Goal: Information Seeking & Learning: Find specific fact

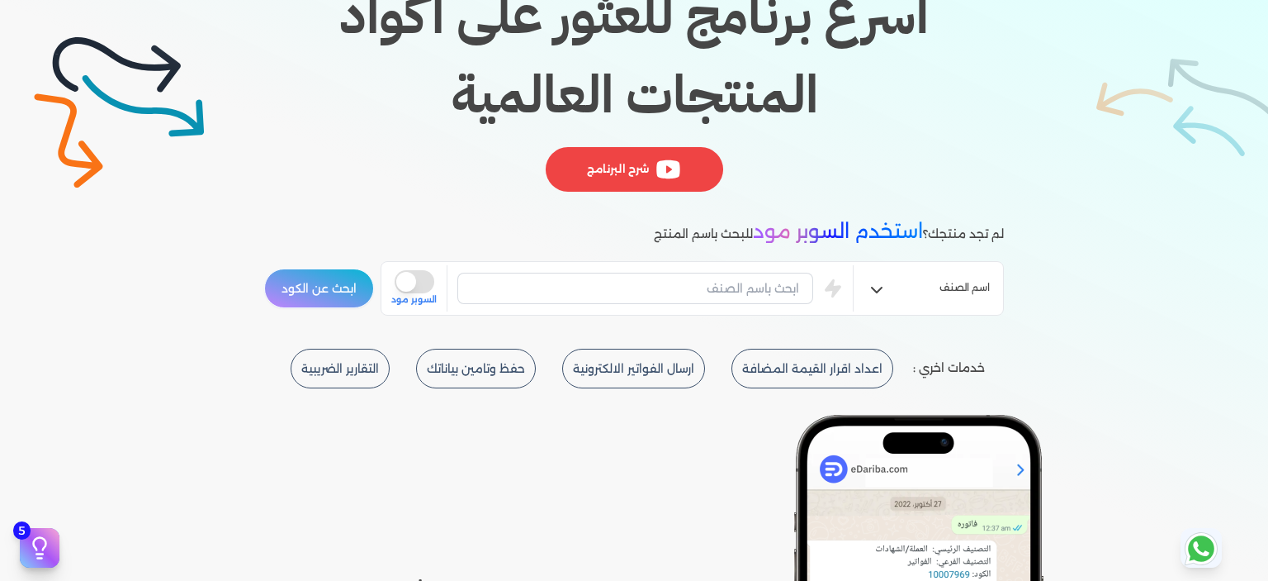
scroll to position [248, 0]
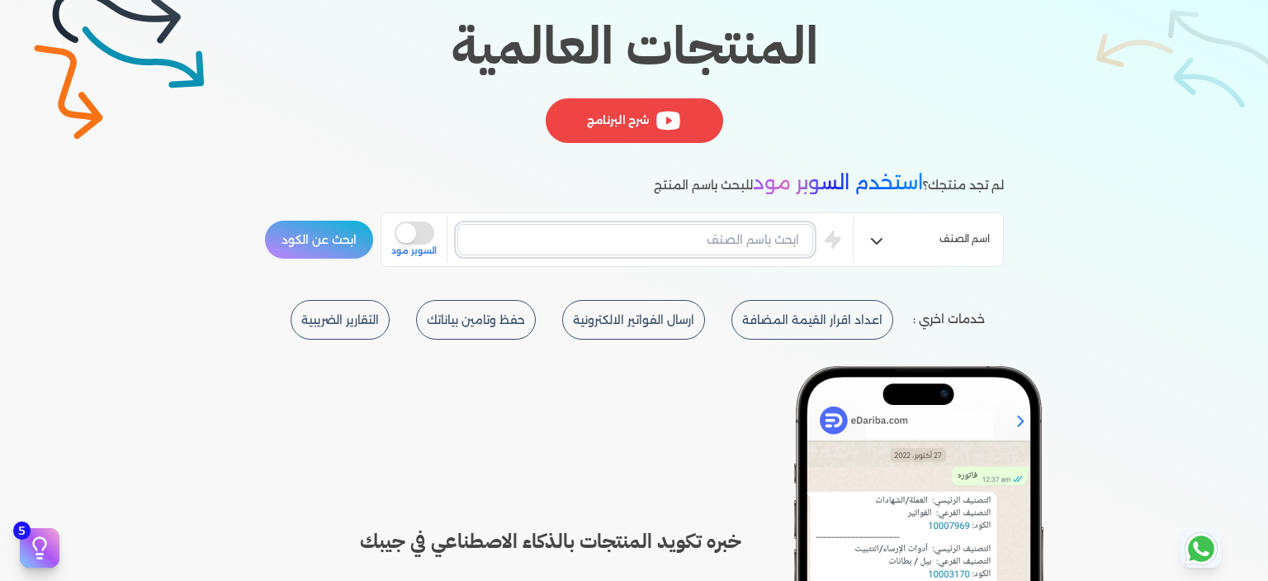
click at [731, 230] on input "text" at bounding box center [635, 239] width 356 height 31
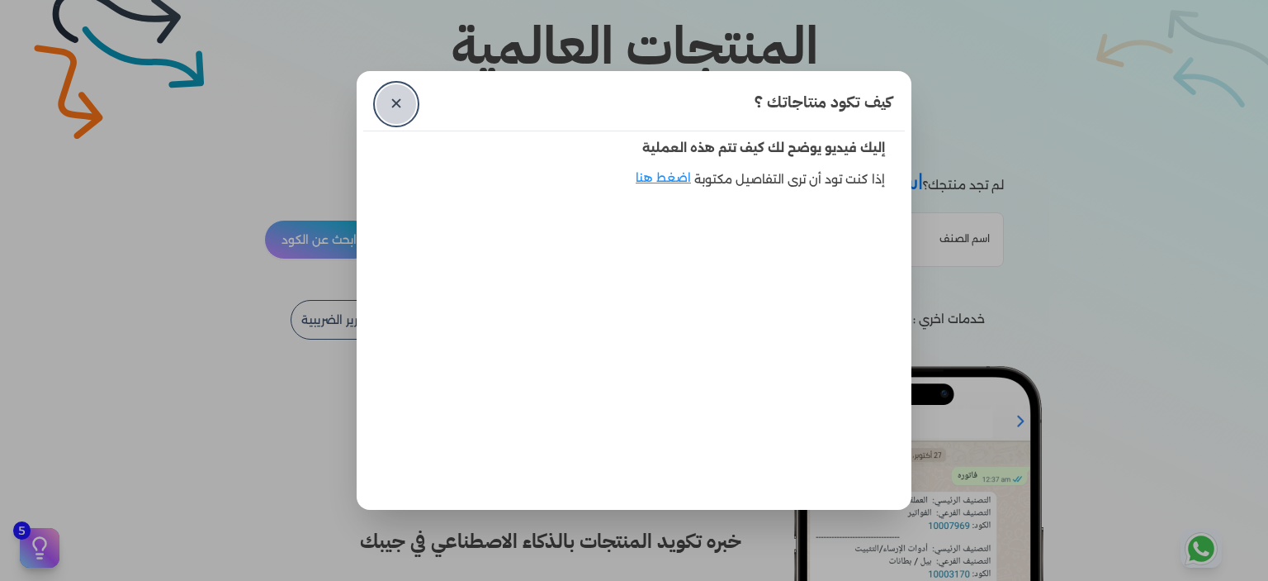
click at [385, 109] on link "✕" at bounding box center [397, 104] width 40 height 40
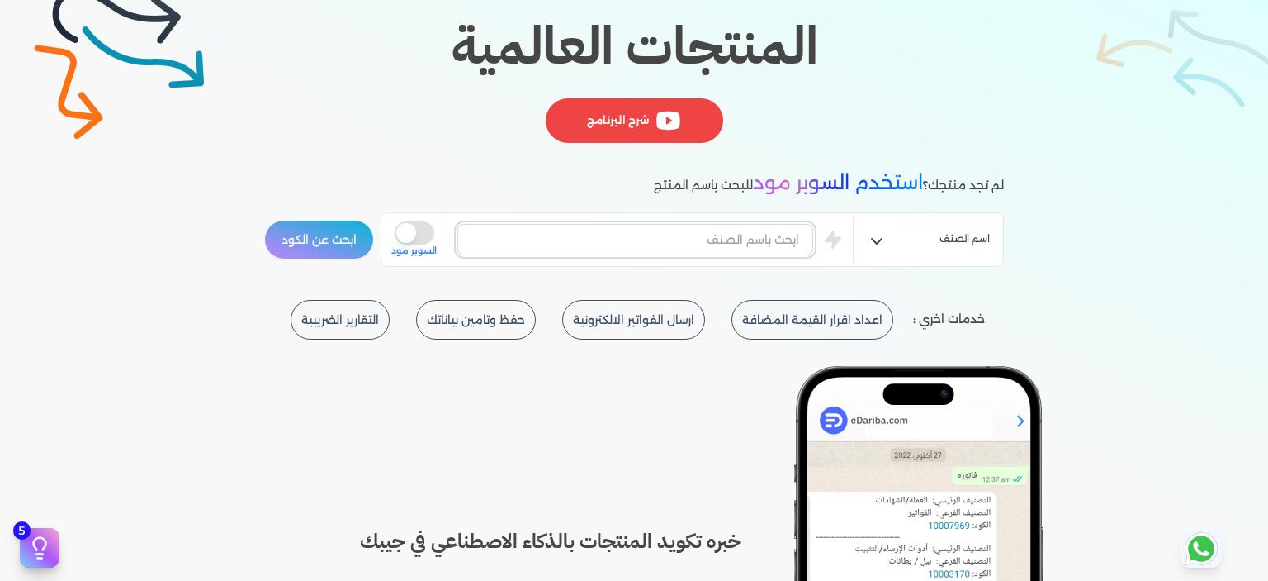
click at [756, 249] on input "text" at bounding box center [635, 239] width 356 height 31
click at [756, 239] on input "text" at bounding box center [635, 239] width 356 height 31
click at [264, 220] on button "ابحث عن الكود" at bounding box center [319, 240] width 110 height 40
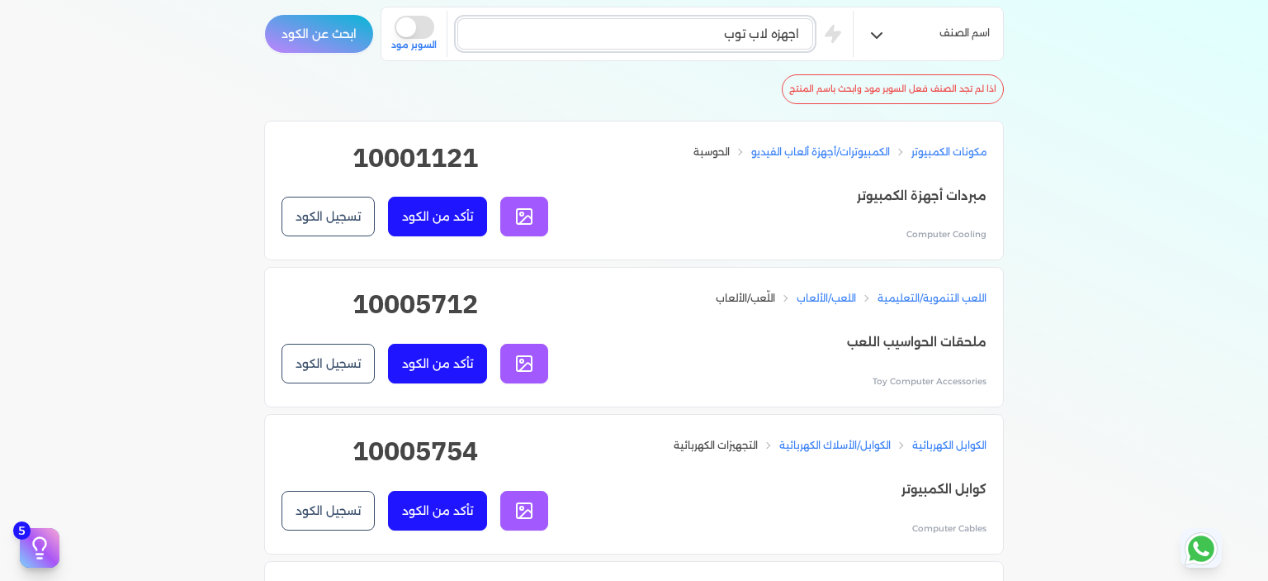
scroll to position [413, 0]
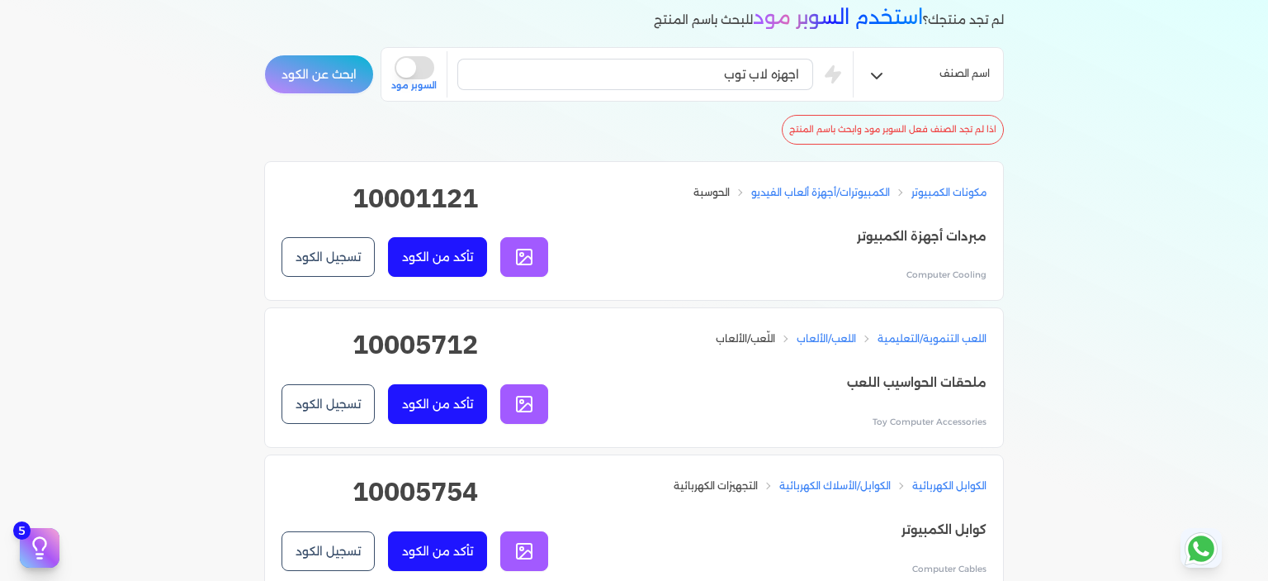
click at [439, 199] on h2 "10001121" at bounding box center [415, 204] width 267 height 53
copy h2 "10001121"
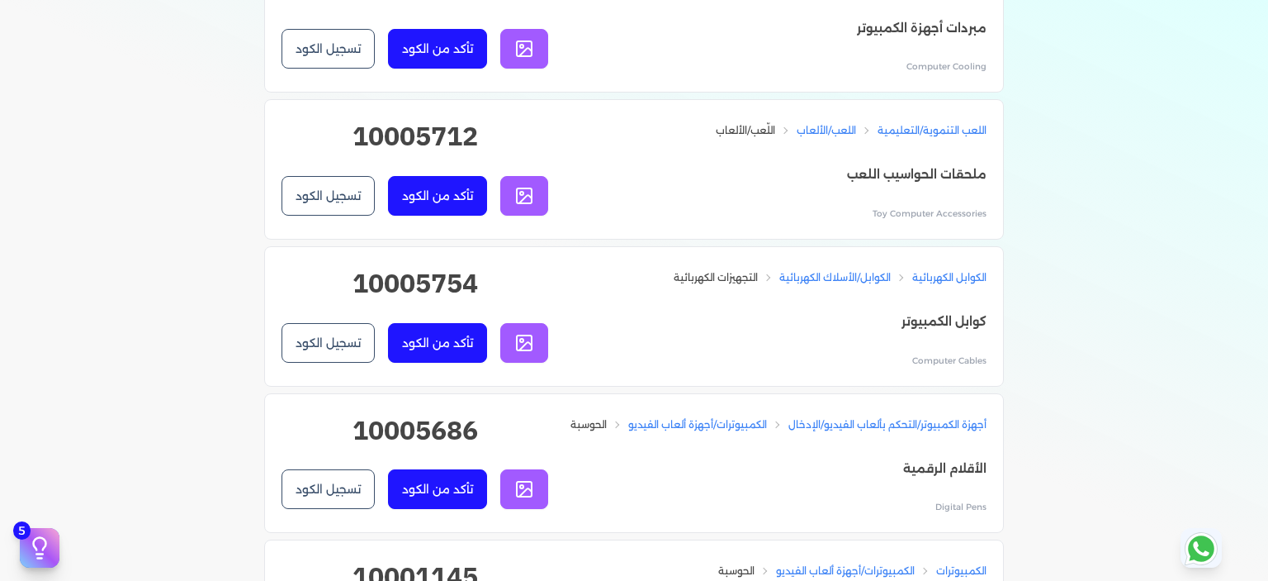
scroll to position [743, 0]
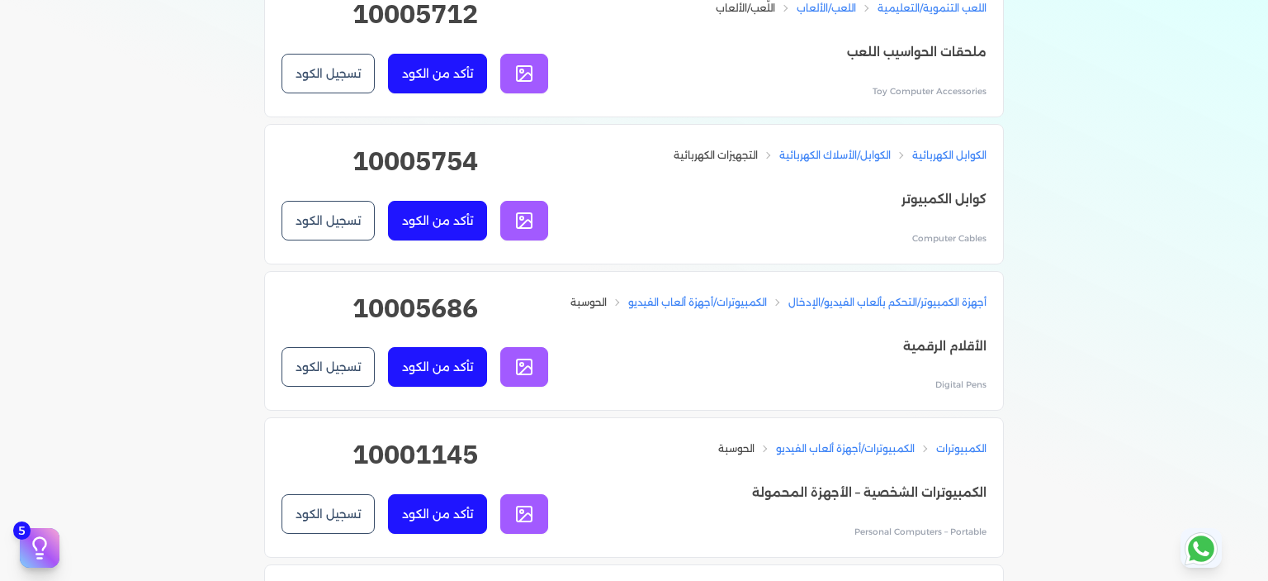
click at [427, 310] on h2 "10005686" at bounding box center [415, 314] width 267 height 53
copy h2 "10005686"
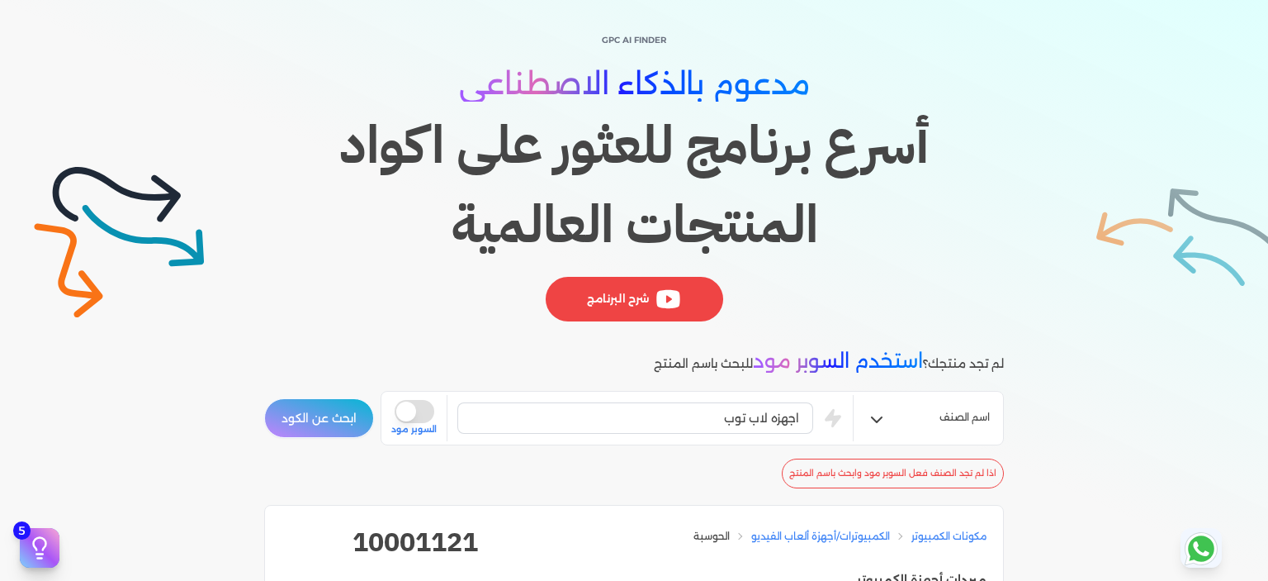
scroll to position [0, 0]
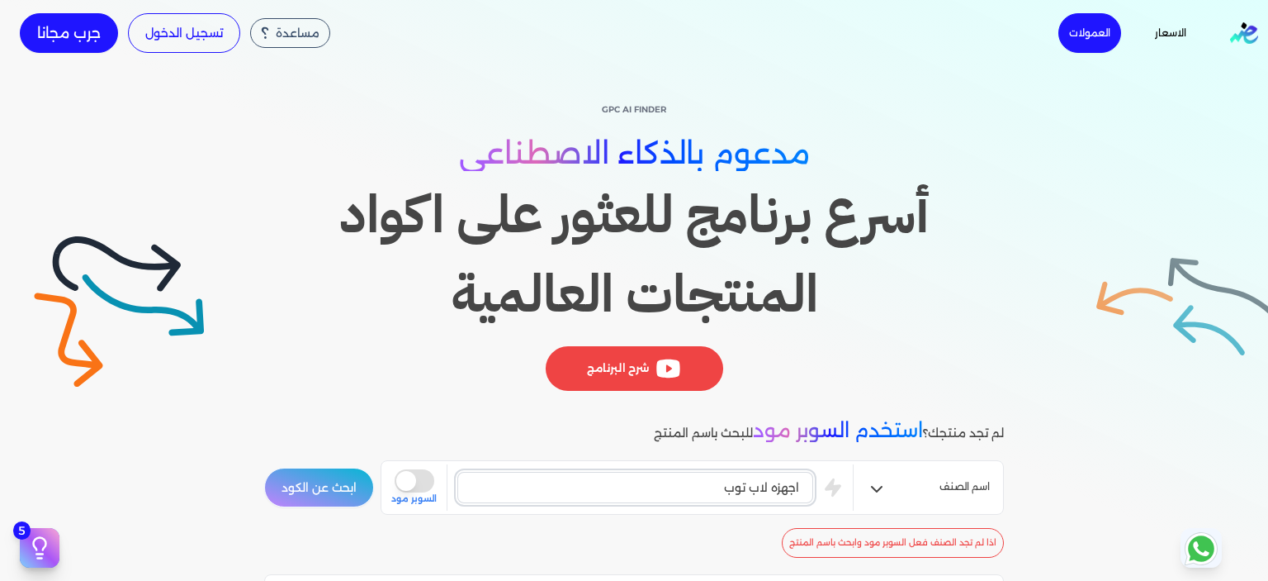
click at [720, 491] on input "اجهزه لاب توب" at bounding box center [635, 487] width 356 height 31
paste input "كمبيوتر شخصي - الاجهزة المكتبية وملحقاتها واجهزة الانترنت الطرفيه"
click at [337, 479] on button "ابحث عن الكود" at bounding box center [319, 487] width 110 height 40
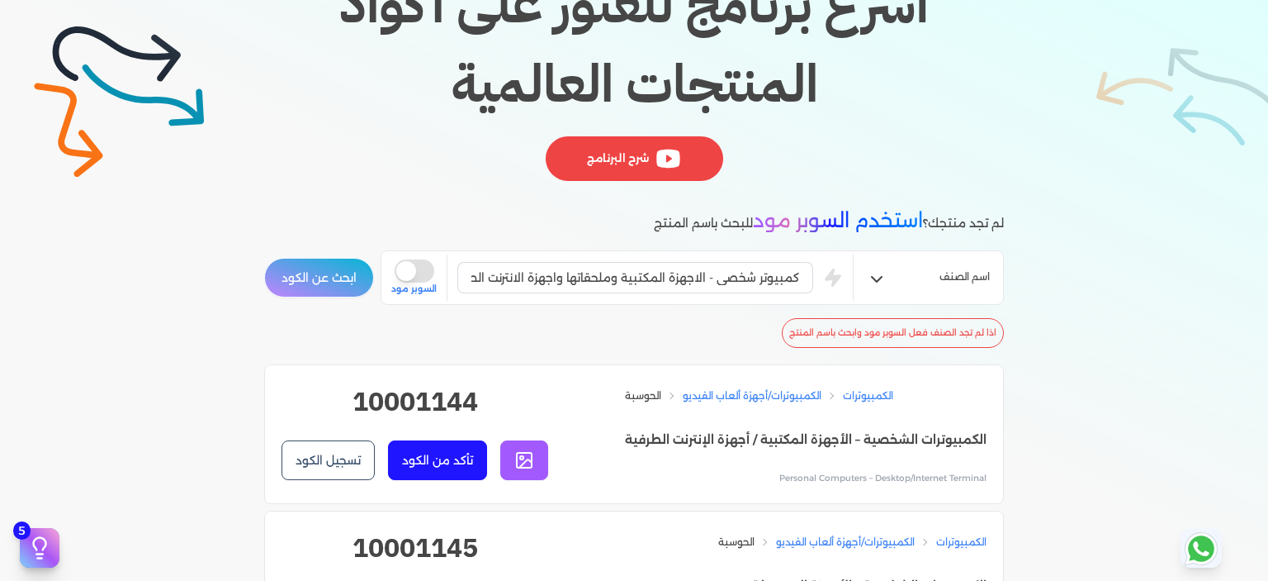
scroll to position [248, 0]
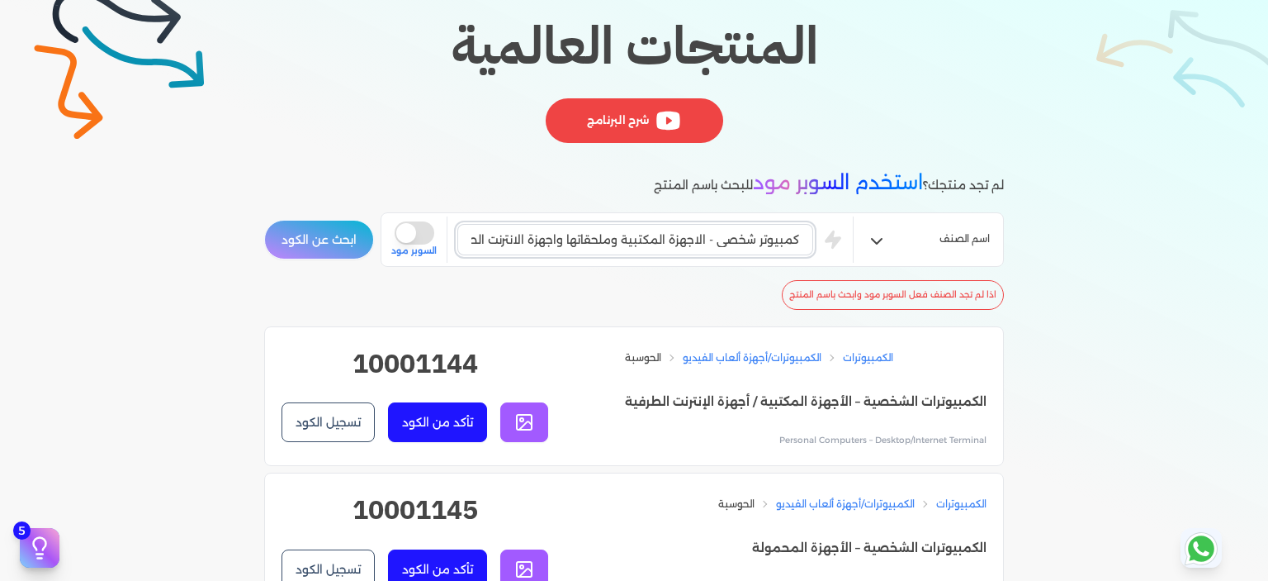
click at [701, 232] on input "كمبيوتر شخصي - الاجهزة المكتبية وملحقاتها واجهزة الانترنت الطرفيه" at bounding box center [635, 239] width 356 height 31
drag, startPoint x: 711, startPoint y: 232, endPoint x: 841, endPoint y: 244, distance: 131.1
click at [841, 244] on div "كمبيوتر شخصي - الاجهزة المكتبية وملحقاتها واجهزة الانترنت الطرفيه is super mode…" at bounding box center [622, 239] width 462 height 46
click at [340, 239] on button "ابحث عن الكود" at bounding box center [319, 240] width 110 height 40
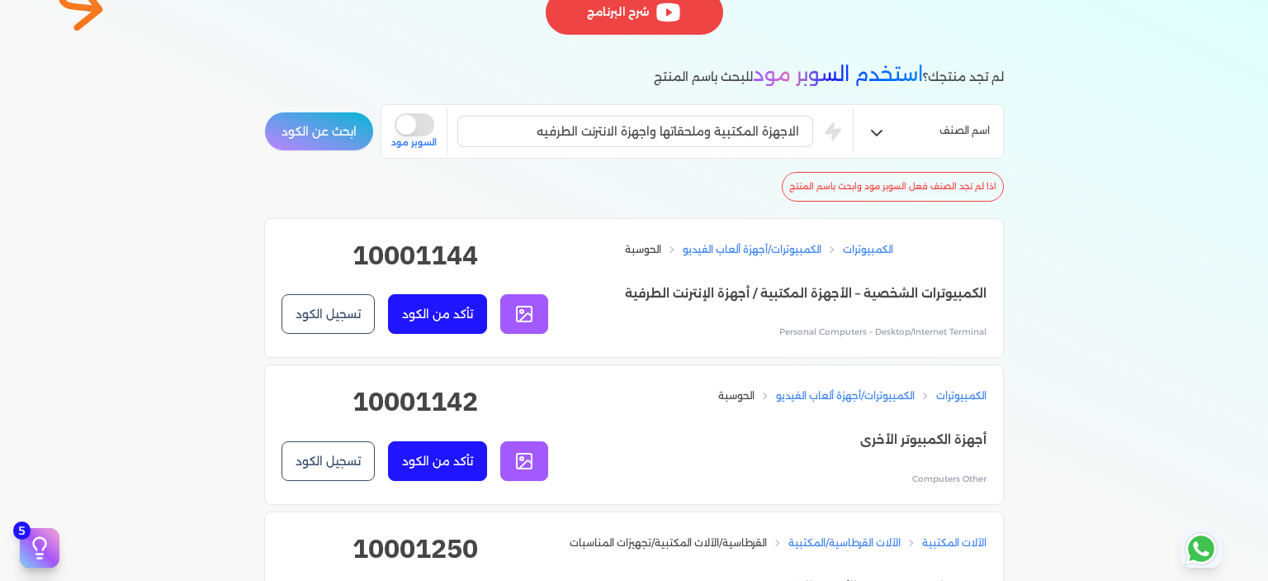
scroll to position [165, 0]
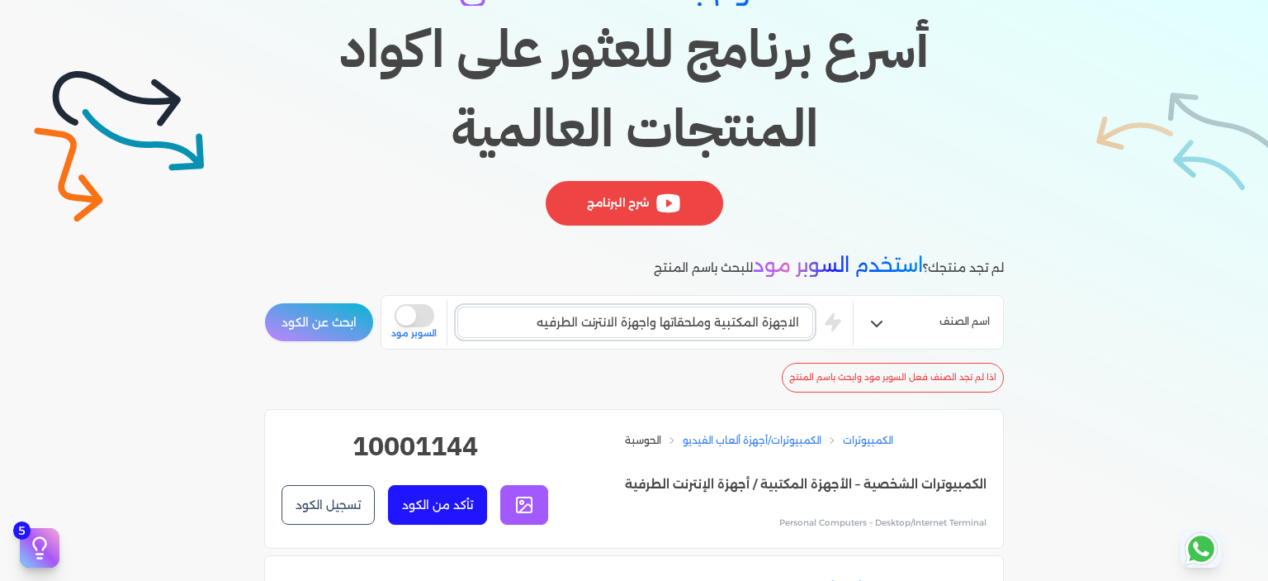
click at [497, 328] on input "الاجهزة المكتبية وملحقاتها واجهزة الانترنت الطرفيه" at bounding box center [635, 321] width 356 height 31
paste input "كمبيوتر شخصي -"
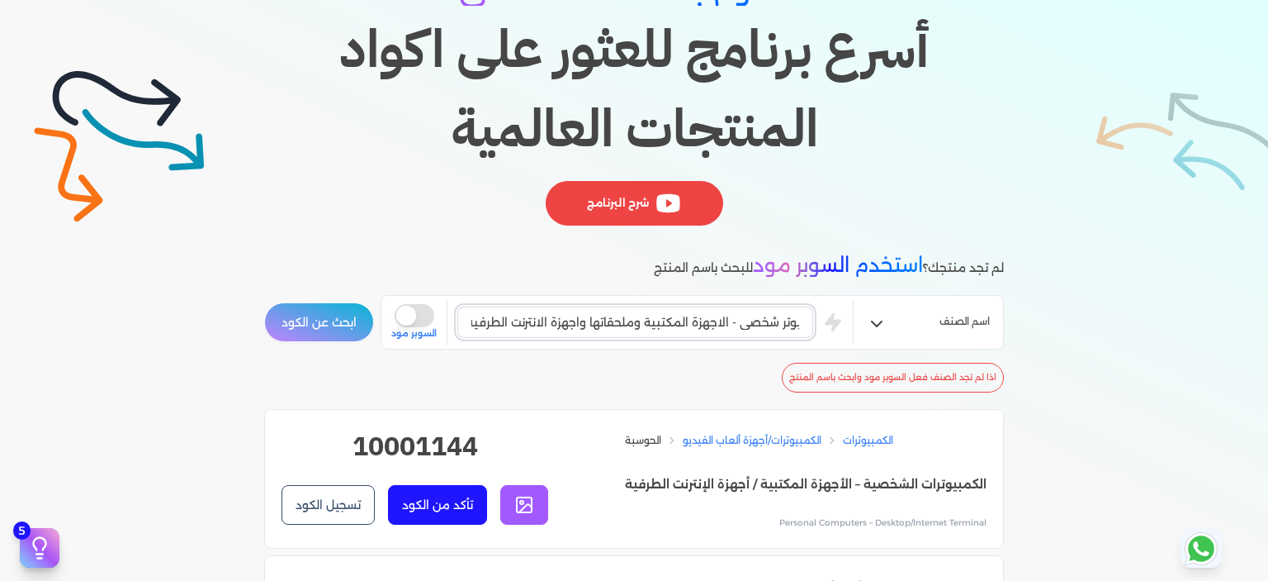
drag, startPoint x: 472, startPoint y: 323, endPoint x: 743, endPoint y: 340, distance: 271.4
click at [743, 340] on div "كمبيوتر شخصي - الاجهزة المكتبية وملحقاتها واجهزة الانترنت الطرفيه is super mode…" at bounding box center [622, 322] width 462 height 46
type input "كمبيوتر شخصي"
click at [264, 302] on button "ابحث عن الكود" at bounding box center [319, 322] width 110 height 40
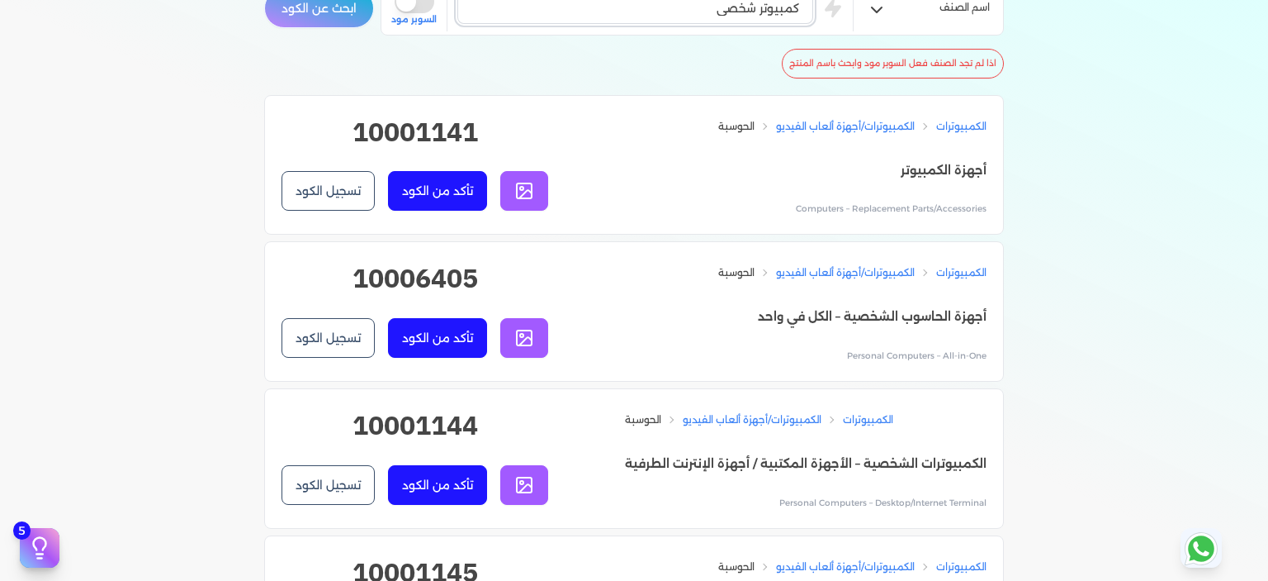
scroll to position [578, 0]
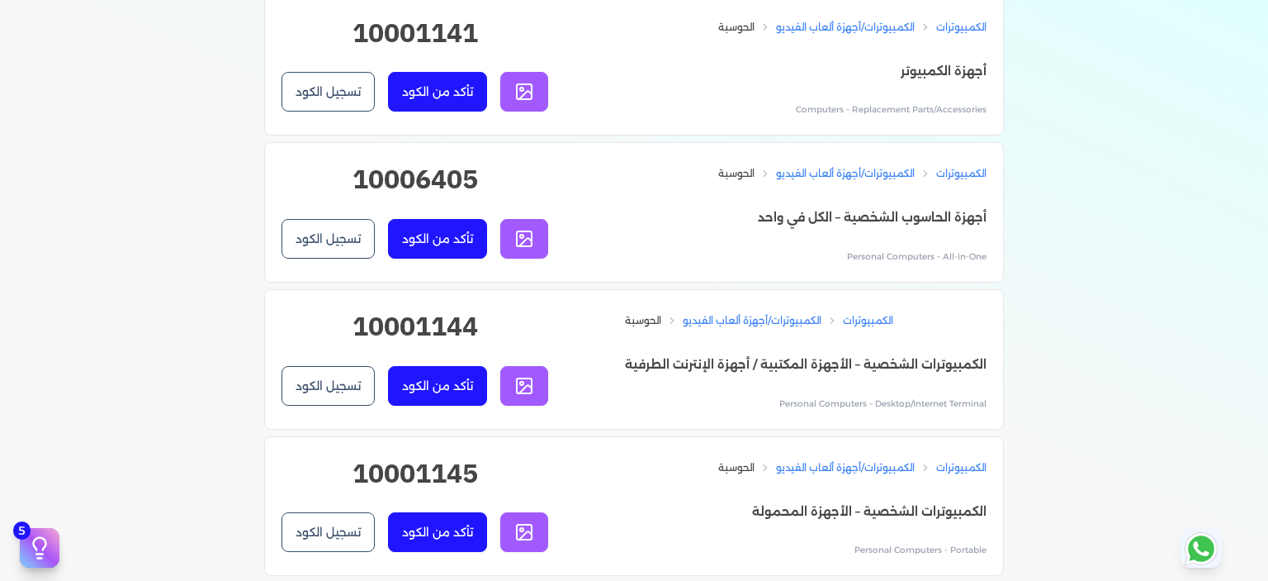
click at [417, 331] on h2 "10001144" at bounding box center [415, 332] width 267 height 53
copy h2 "10001144"
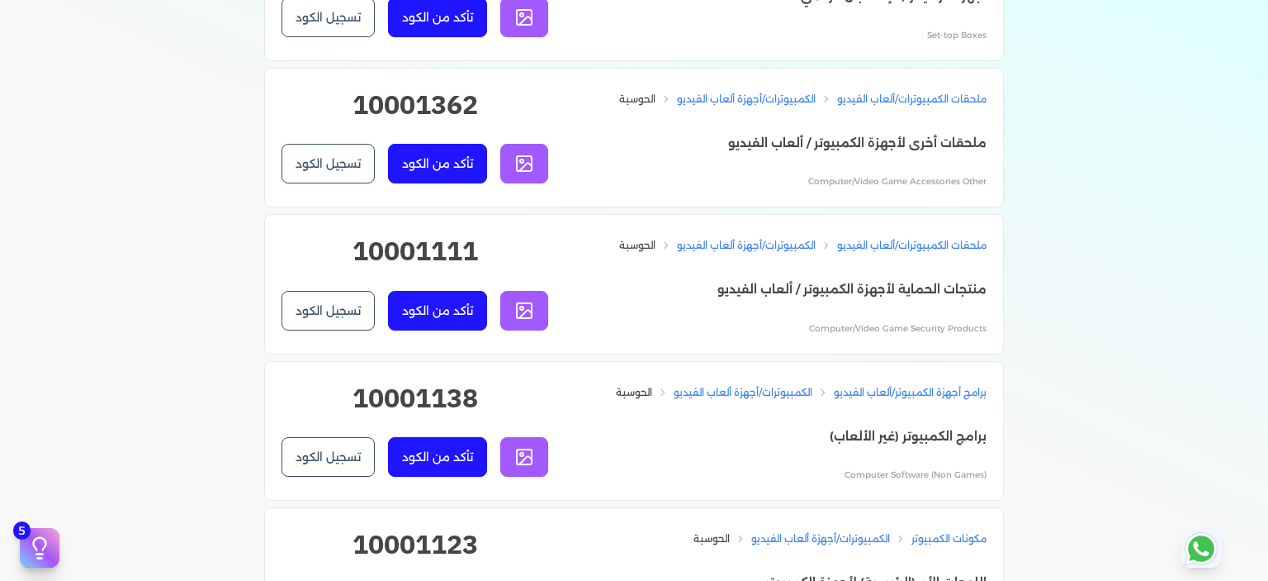
scroll to position [11148, 0]
